Goal: Navigation & Orientation: Find specific page/section

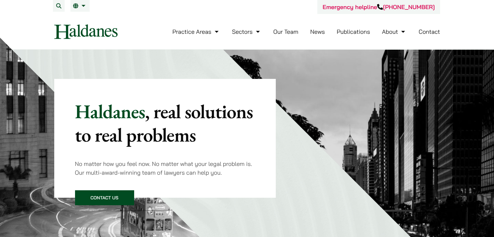
click at [288, 34] on link "Our Team" at bounding box center [285, 31] width 25 height 7
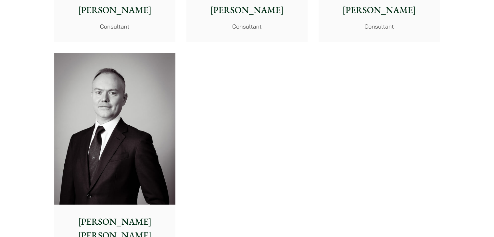
scroll to position [3327, 0]
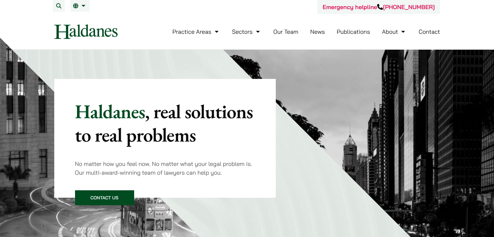
click at [283, 33] on link "Our Team" at bounding box center [285, 31] width 25 height 7
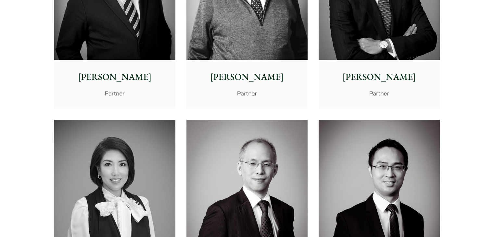
scroll to position [390, 0]
